Goal: Information Seeking & Learning: Learn about a topic

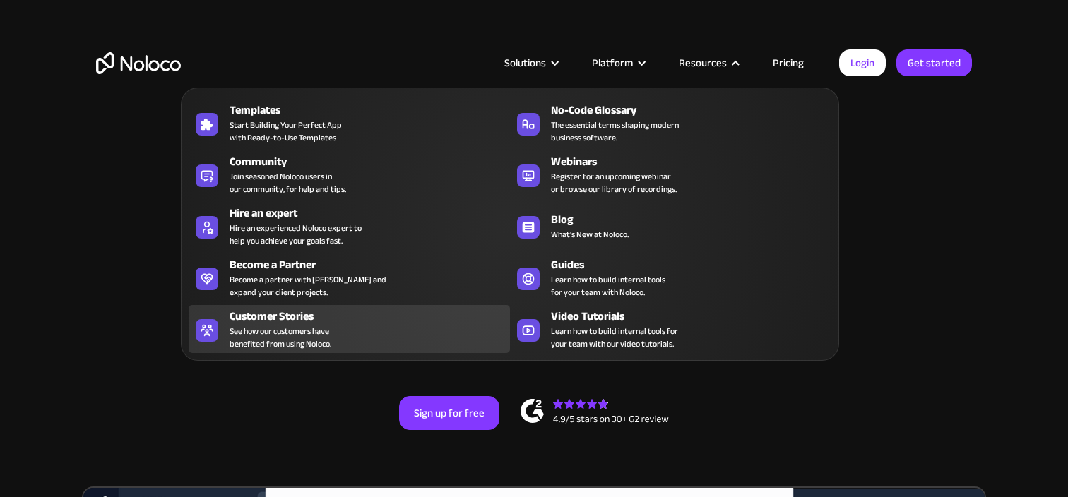
click at [289, 314] on div "Customer Stories" at bounding box center [373, 316] width 287 height 17
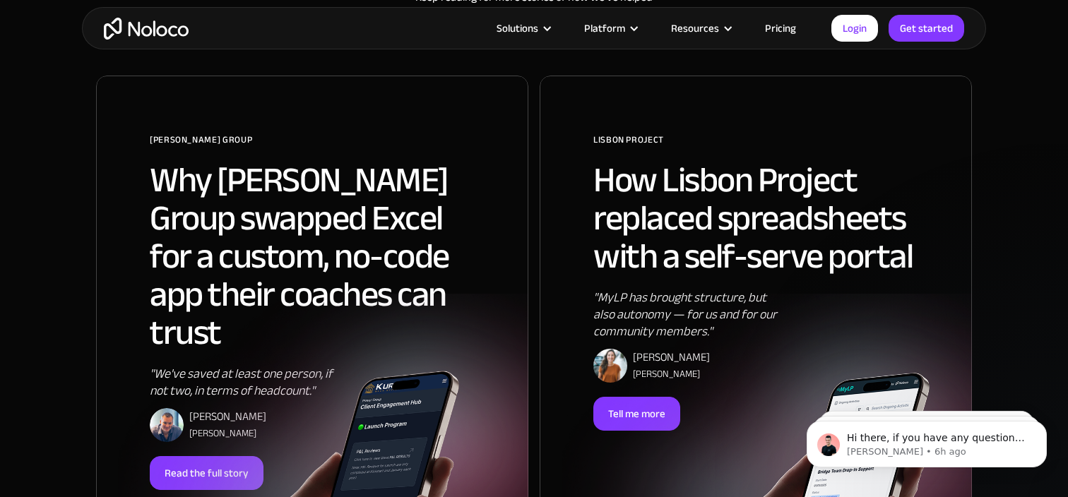
click at [290, 269] on h2 "Why Pravar Group swapped Excel for a custom, no-code app their coaches can trust" at bounding box center [312, 256] width 325 height 191
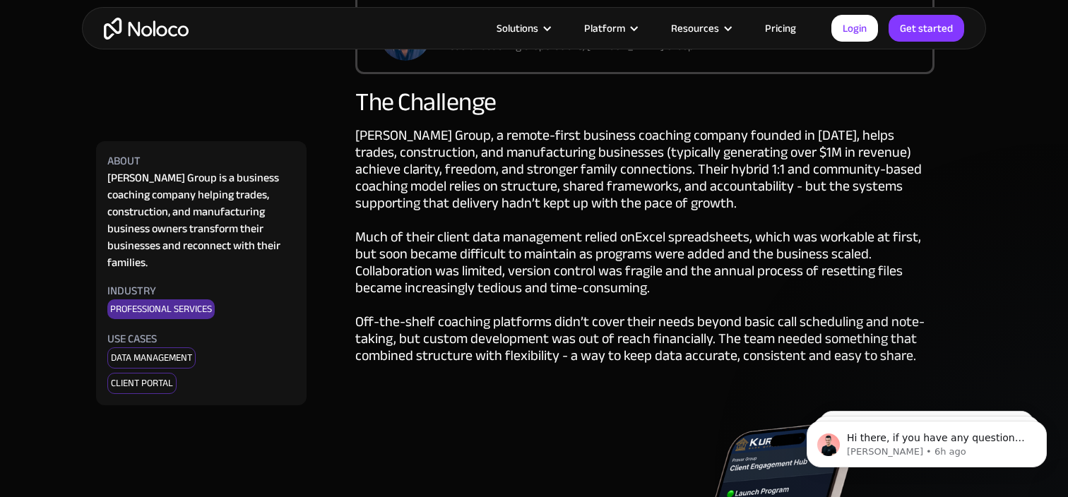
scroll to position [914, 0]
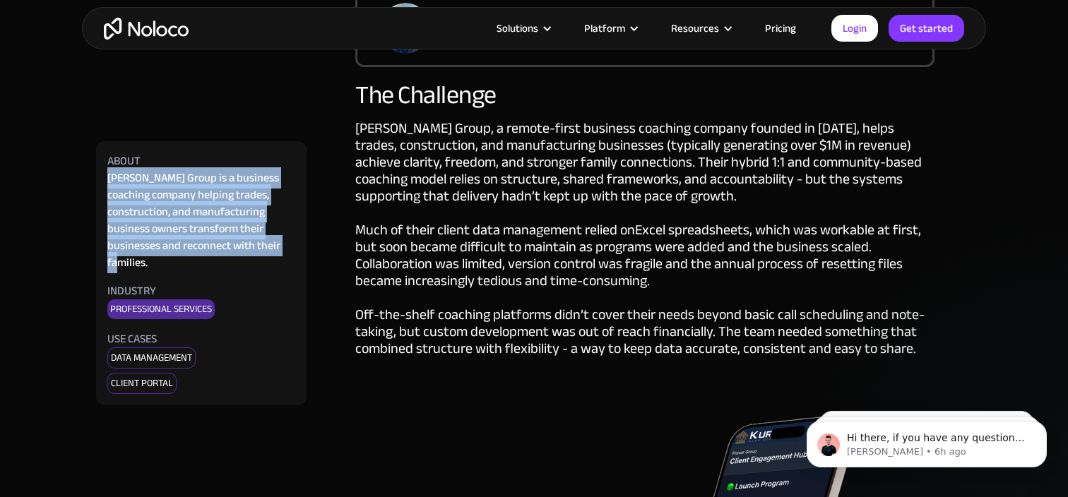
drag, startPoint x: 107, startPoint y: 177, endPoint x: 268, endPoint y: 242, distance: 173.9
click at [268, 242] on div "Pravar Group is a business coaching company helping trades, construction, and m…" at bounding box center [201, 221] width 188 height 102
copy div "Pravar Group is a business coaching company helping trades, construction, and m…"
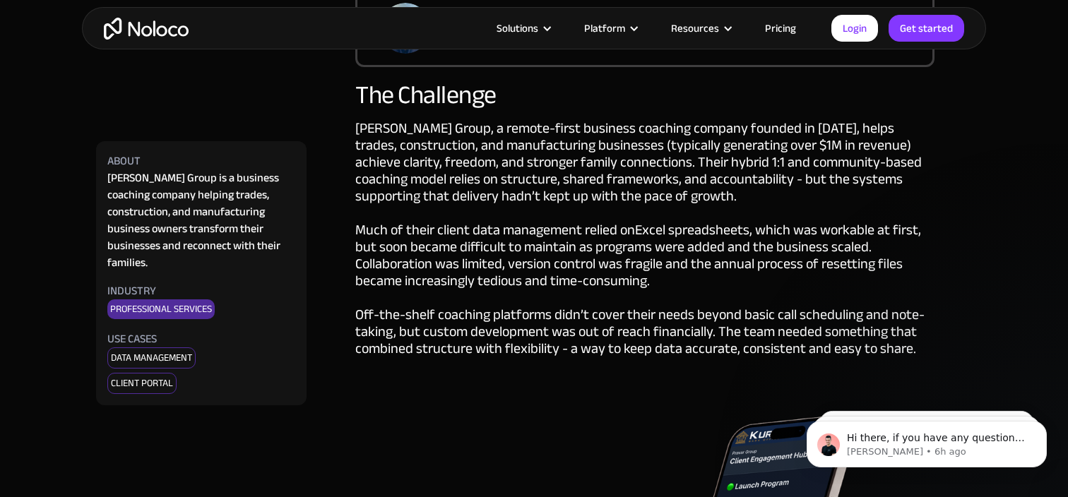
click at [836, 172] on div "Pravar Group, a remote-first business coaching company founded in 2015, helps t…" at bounding box center [644, 256] width 579 height 273
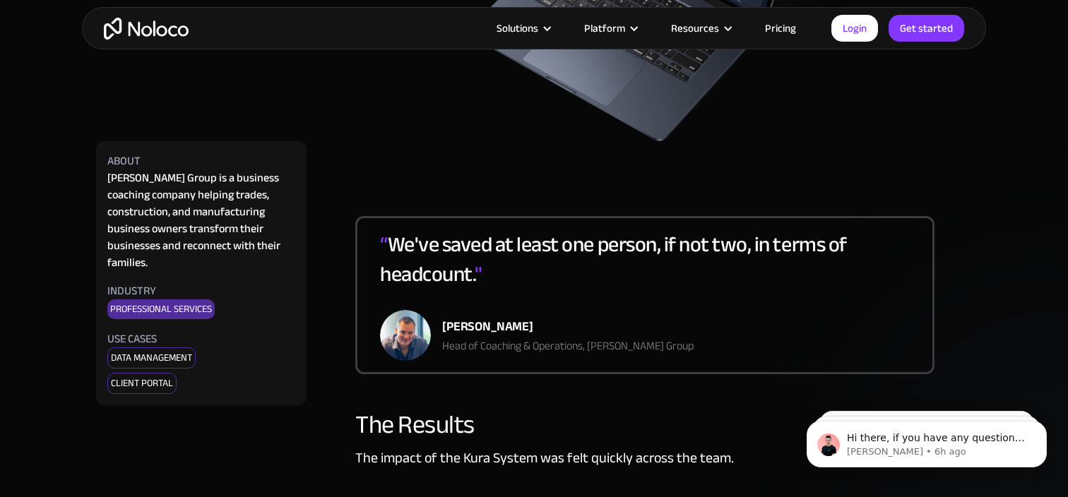
scroll to position [2596, 0]
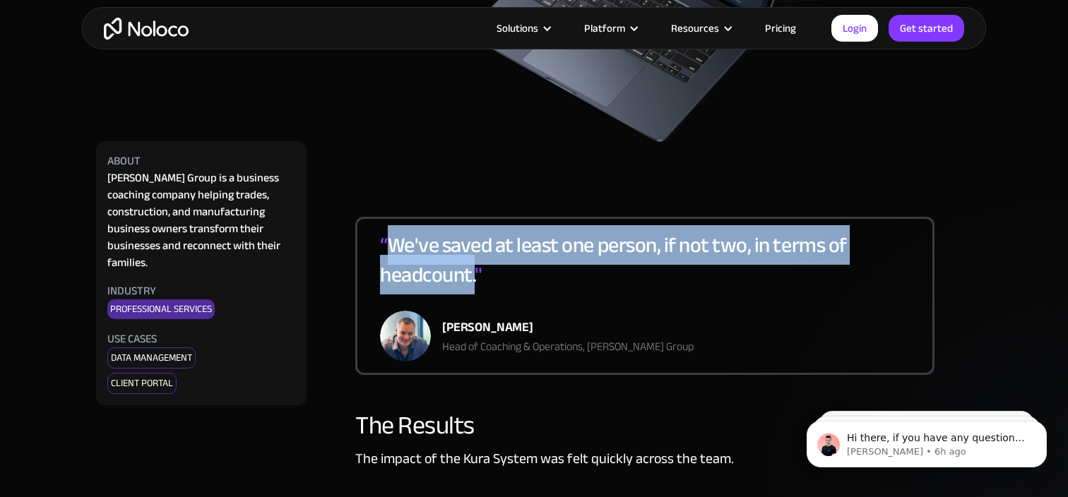
drag, startPoint x: 391, startPoint y: 226, endPoint x: 477, endPoint y: 263, distance: 94.6
click at [477, 263] on div "“ We've saved at least one person, if not two, in terms of headcount. "" at bounding box center [645, 270] width 530 height 81
copy div "We've saved at least one person, if not two, in terms of headcount."
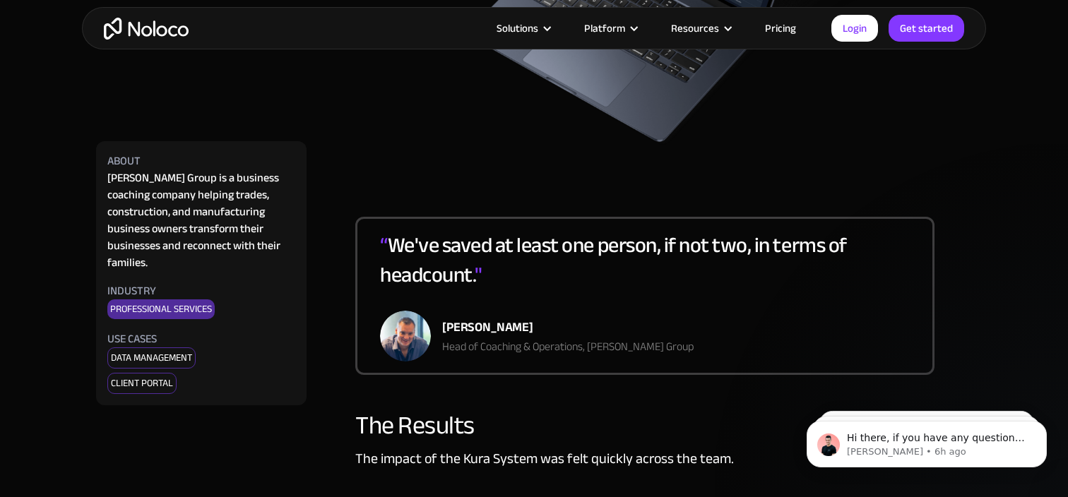
click at [920, 229] on div "“ We've saved at least one person, if not two, in terms of headcount. " Dan Sto…" at bounding box center [644, 296] width 579 height 158
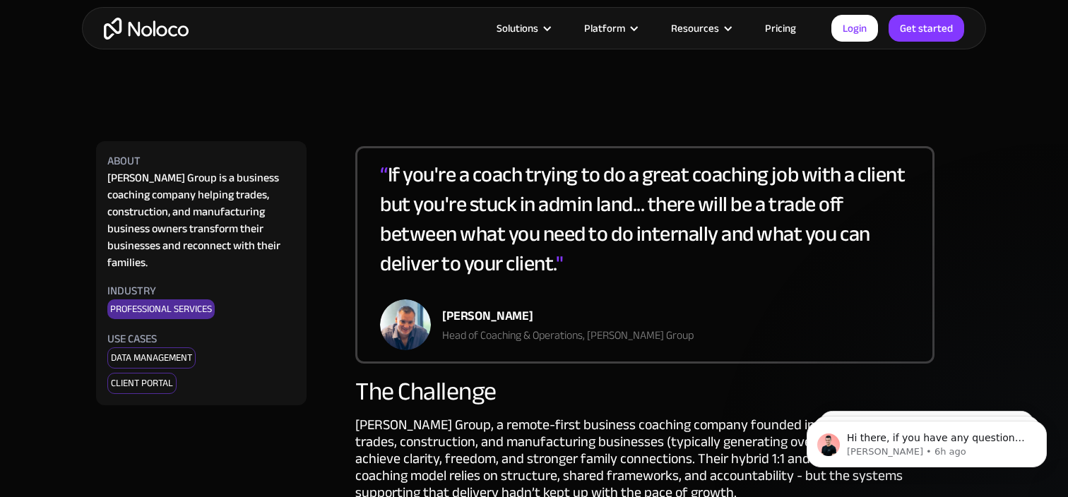
scroll to position [618, 0]
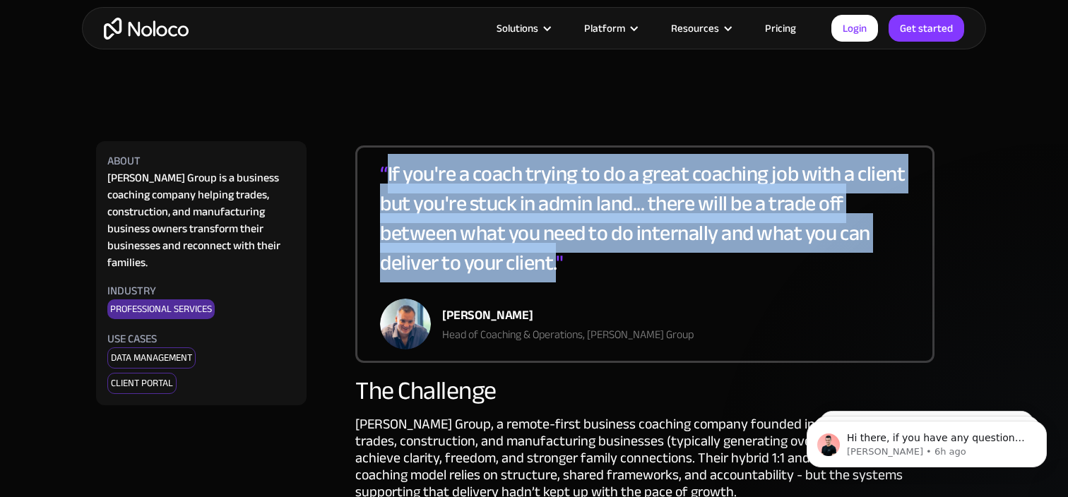
drag, startPoint x: 387, startPoint y: 171, endPoint x: 559, endPoint y: 263, distance: 195.3
click at [559, 263] on div "“ If you're a coach trying to do a great coaching job with a client but you're …" at bounding box center [645, 229] width 530 height 140
copy div "If you're a coach trying to do a great coaching job with a client but you're st…"
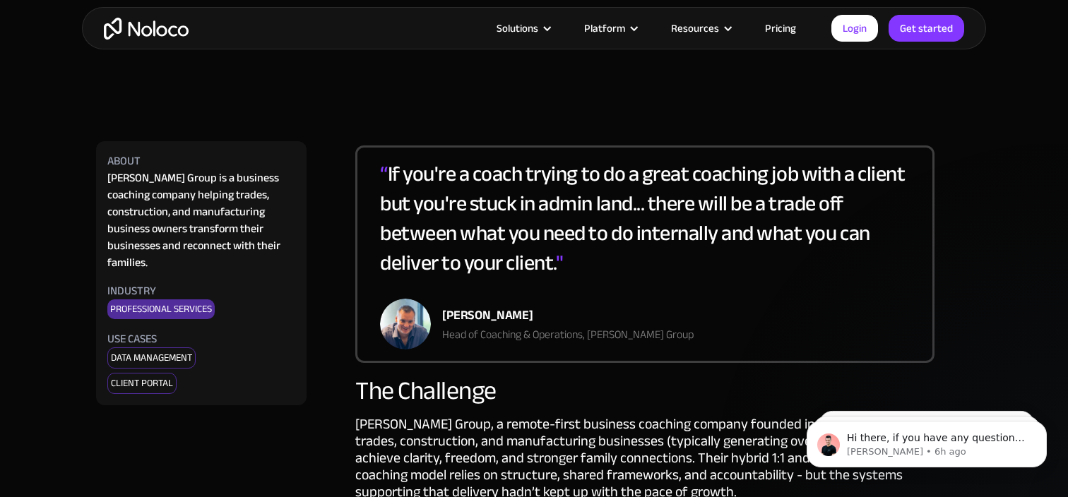
click at [658, 279] on div "“ If you're a coach trying to do a great coaching job with a client but you're …" at bounding box center [645, 229] width 530 height 140
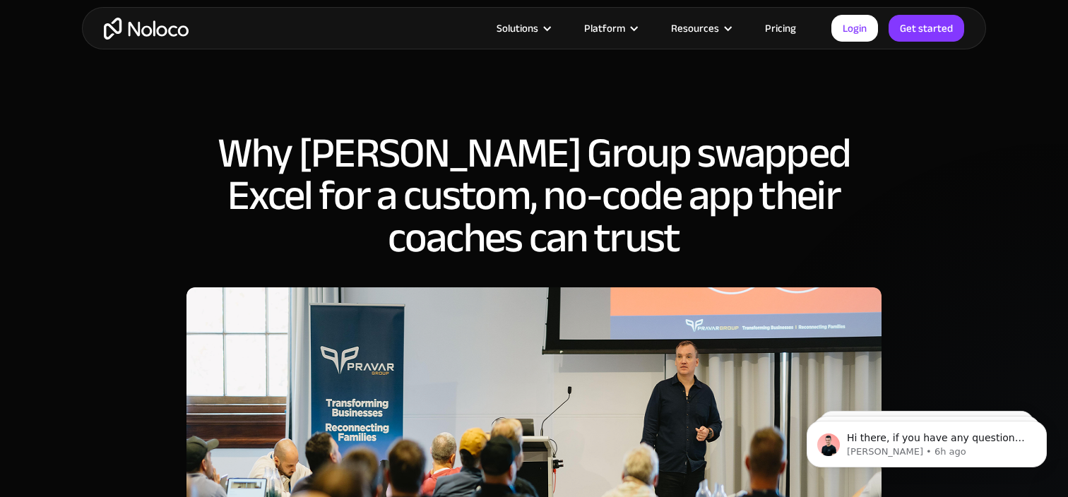
scroll to position [0, 0]
